Goal: Task Accomplishment & Management: Manage account settings

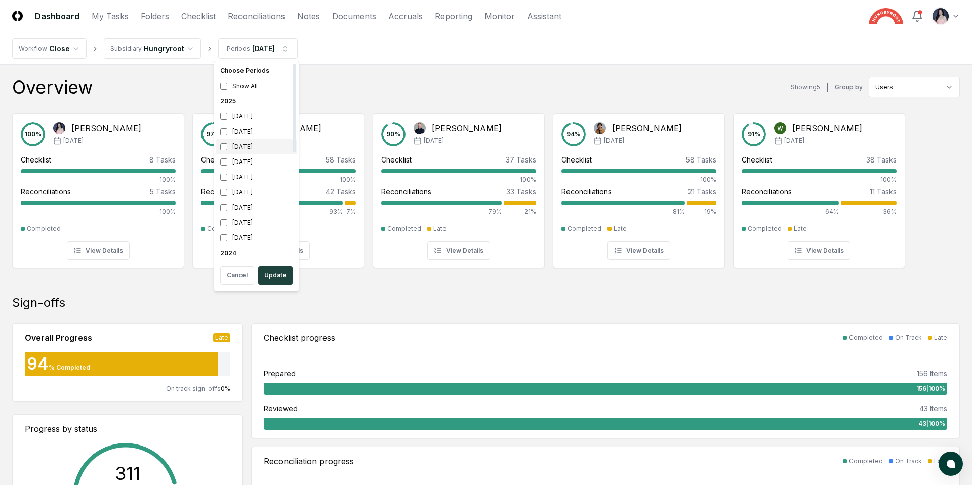
click at [242, 144] on div "[DATE]" at bounding box center [256, 146] width 81 height 15
click at [238, 125] on div "[DATE]" at bounding box center [256, 131] width 81 height 15
click at [275, 274] on button "Update" at bounding box center [275, 275] width 34 height 18
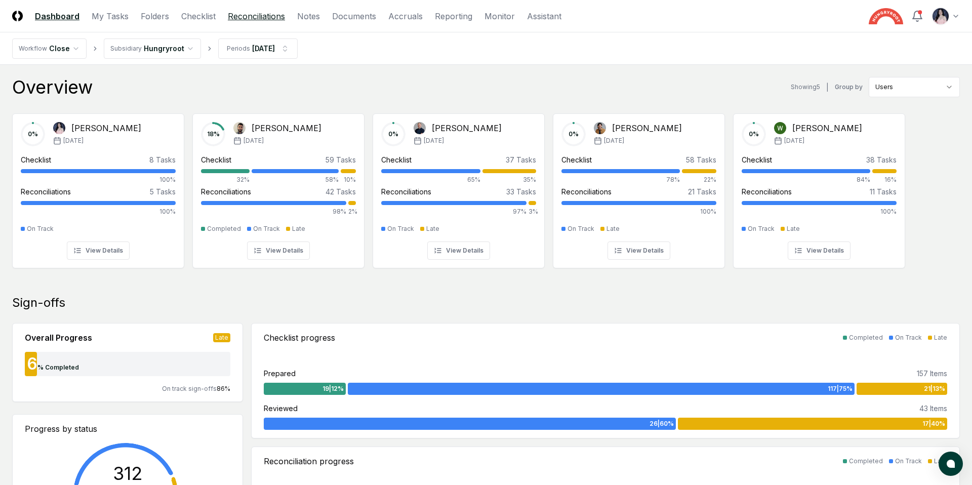
click at [279, 14] on link "Reconciliations" at bounding box center [256, 16] width 57 height 12
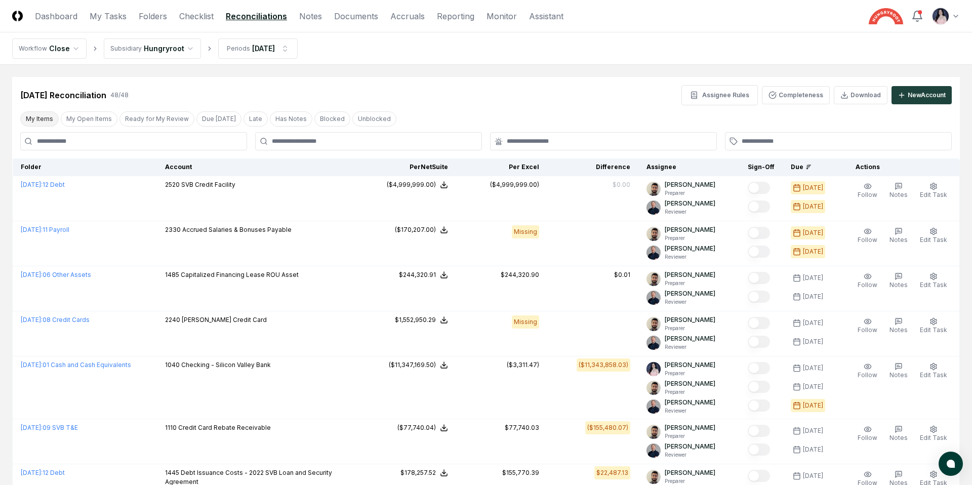
click at [45, 119] on button "My Items" at bounding box center [39, 118] width 38 height 15
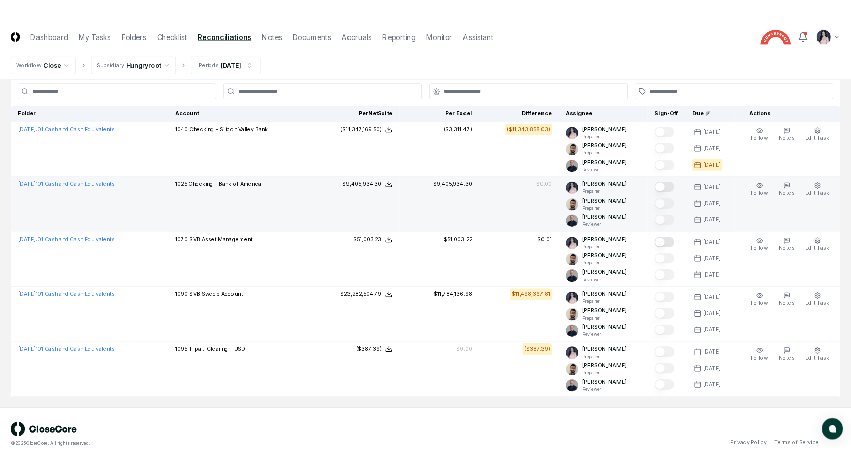
scroll to position [78, 0]
